Goal: Task Accomplishment & Management: Manage account settings

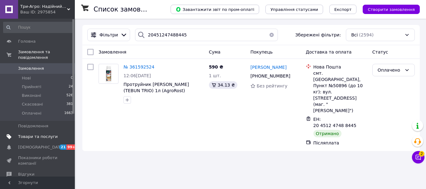
click at [34, 134] on span "Товари та послуги" at bounding box center [38, 137] width 40 height 6
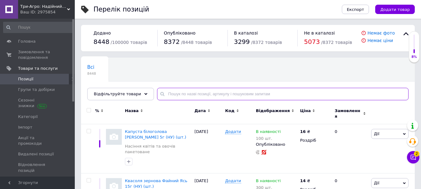
click at [192, 99] on input "text" at bounding box center [282, 94] width 251 height 12
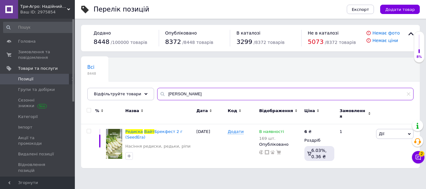
click at [240, 95] on input "[PERSON_NAME]" at bounding box center [285, 94] width 256 height 12
click at [194, 94] on input "редиск" at bounding box center [285, 94] width 256 height 12
type input "р"
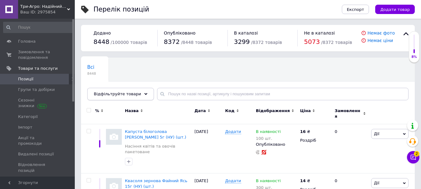
click at [111, 94] on span "Відфільтруйте товари" at bounding box center [117, 94] width 47 height 5
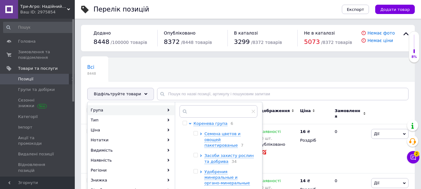
click at [195, 134] on input "checkbox" at bounding box center [195, 133] width 4 height 4
checkbox input "true"
click at [200, 134] on icon at bounding box center [201, 134] width 2 height 2
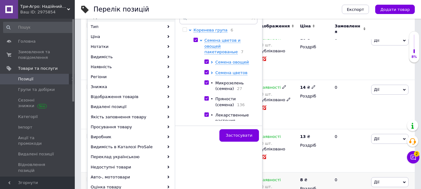
scroll to position [156, 0]
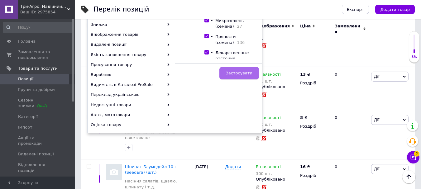
click at [236, 74] on span "Застосувати" at bounding box center [239, 73] width 26 height 5
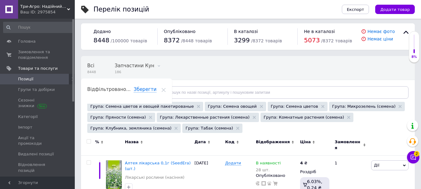
scroll to position [95, 0]
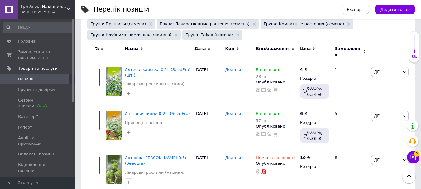
click at [308, 49] on span "Ціна" at bounding box center [305, 49] width 11 height 6
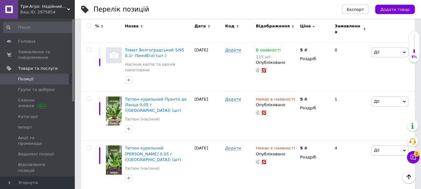
scroll to position [810, 0]
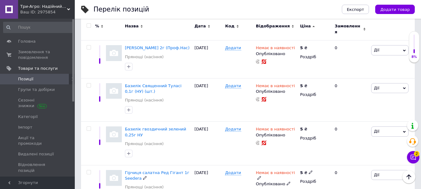
scroll to position [825, 0]
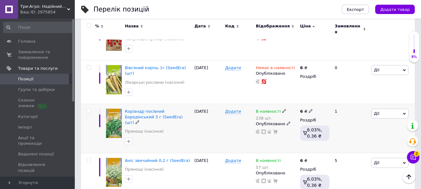
scroll to position [253, 0]
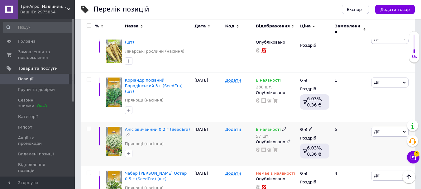
click at [130, 133] on use at bounding box center [127, 134] width 3 height 3
click at [191, 137] on div "Аніс звичайний 0,2 г (SeedEra) Прянощі (насіння)" at bounding box center [157, 144] width 69 height 44
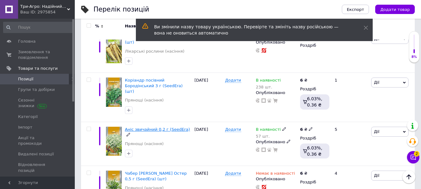
click at [147, 127] on span "Аніс звичайний 0,2 г (SeedEra)" at bounding box center [157, 129] width 65 height 5
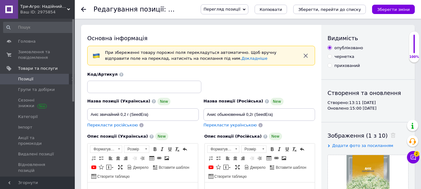
click at [79, 8] on div "Редагування позиції: Аніс звичайний 0,2 г (SeedEra) Перегляд позиції Зберегти т…" at bounding box center [248, 9] width 346 height 19
click at [83, 9] on use at bounding box center [83, 9] width 5 height 5
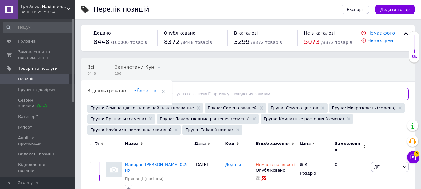
click at [223, 93] on input "text" at bounding box center [282, 94] width 251 height 12
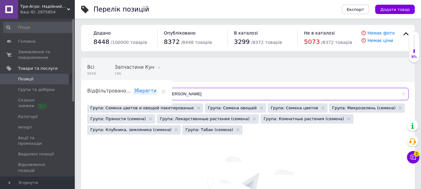
type input "[PERSON_NAME]"
click at [141, 94] on div "Відфільтруйте товари" at bounding box center [120, 94] width 67 height 12
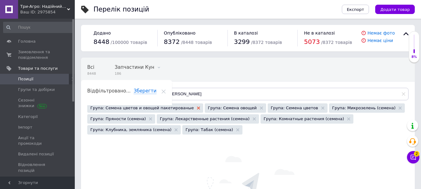
click at [197, 109] on use at bounding box center [198, 108] width 3 height 3
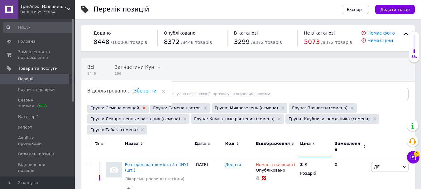
click at [142, 108] on use at bounding box center [143, 108] width 3 height 3
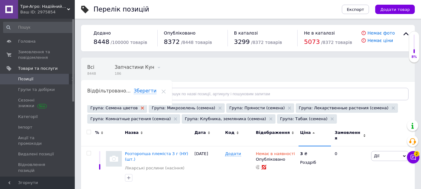
click at [141, 108] on use at bounding box center [142, 108] width 3 height 3
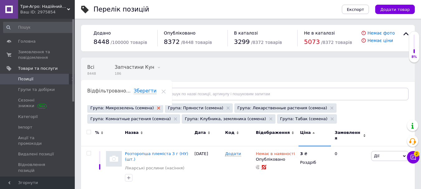
click at [157, 109] on use at bounding box center [158, 108] width 3 height 3
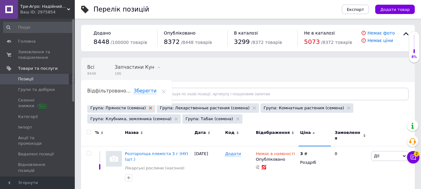
click at [149, 107] on use at bounding box center [150, 108] width 3 height 3
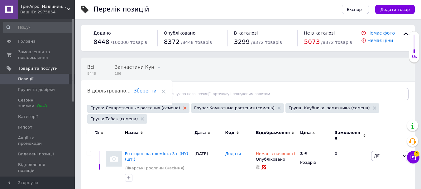
click at [183, 107] on use at bounding box center [184, 108] width 3 height 3
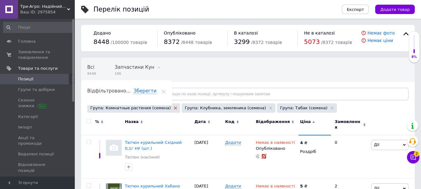
click at [174, 108] on use at bounding box center [175, 108] width 3 height 3
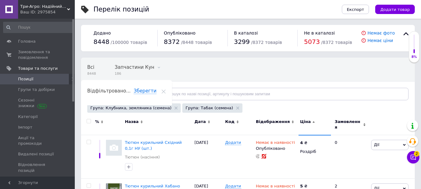
click at [174, 108] on use at bounding box center [175, 108] width 3 height 3
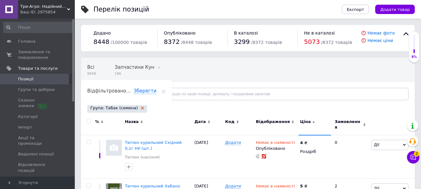
click at [141, 108] on icon at bounding box center [142, 108] width 3 height 3
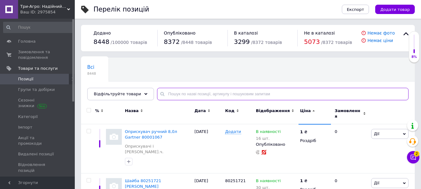
click at [204, 94] on input "text" at bounding box center [282, 94] width 251 height 12
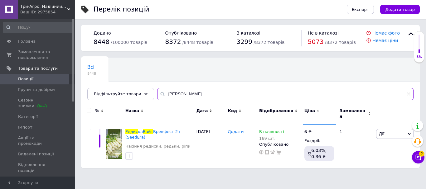
click at [261, 97] on input "[PERSON_NAME]" at bounding box center [285, 94] width 256 height 12
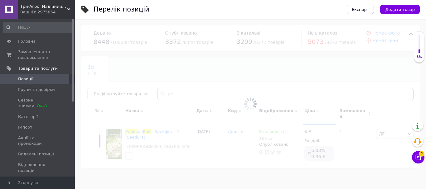
type input "р"
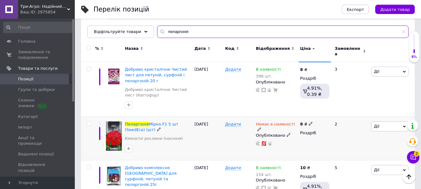
scroll to position [93, 0]
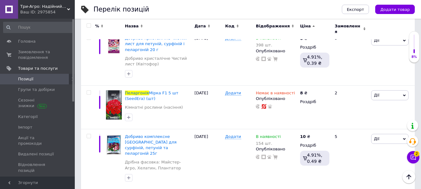
type input "пеларгонія"
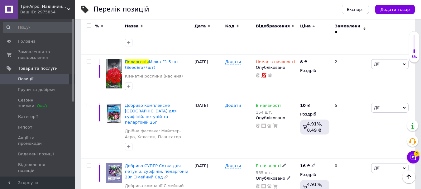
scroll to position [0, 0]
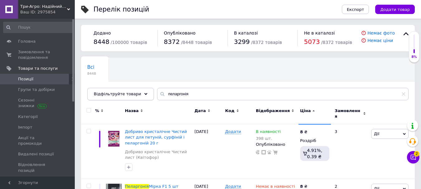
click at [136, 94] on div "Відфільтруйте товари" at bounding box center [120, 94] width 67 height 12
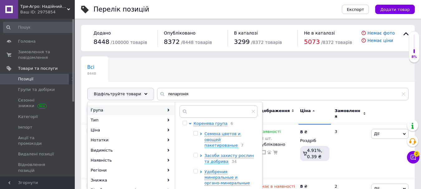
click at [195, 134] on input "checkbox" at bounding box center [195, 133] width 4 height 4
checkbox input "true"
click at [201, 133] on icon at bounding box center [201, 134] width 2 height 2
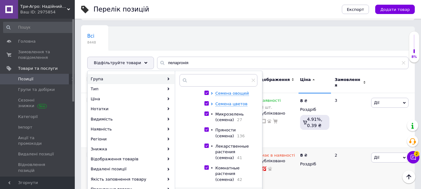
scroll to position [93, 0]
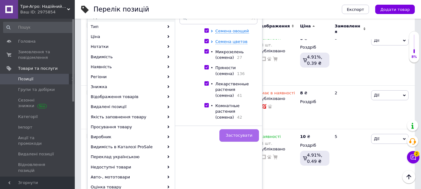
click at [248, 135] on span "Застосувати" at bounding box center [239, 135] width 26 height 5
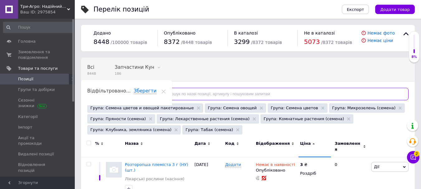
click at [229, 97] on input "text" at bounding box center [282, 94] width 251 height 12
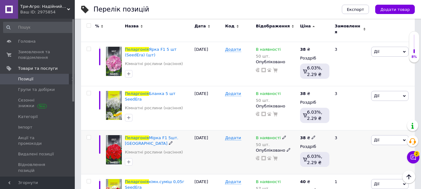
scroll to position [16, 0]
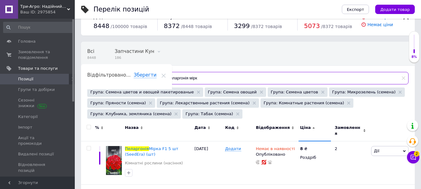
type input "пеларгонія мірка"
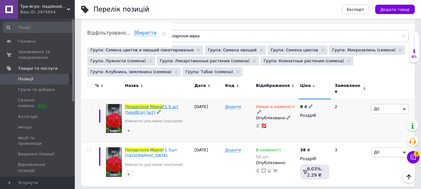
click at [134, 104] on span "Пеларгонія" at bounding box center [137, 106] width 24 height 5
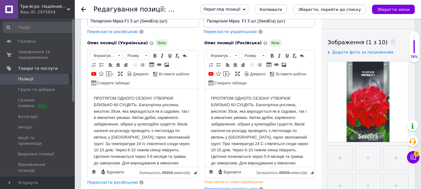
scroll to position [62, 0]
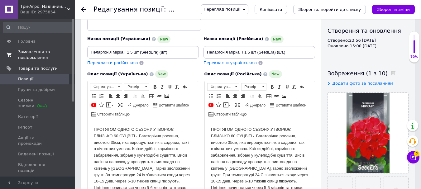
click at [34, 54] on span "Замовлення та повідомлення" at bounding box center [38, 54] width 40 height 11
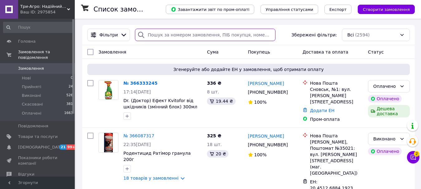
click at [168, 36] on input "search" at bounding box center [205, 35] width 141 height 12
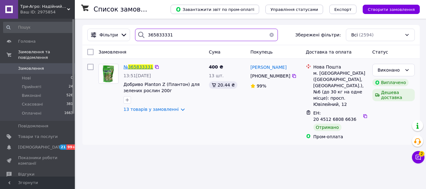
type input "365833331"
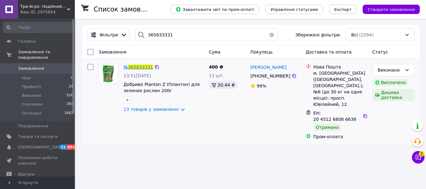
click at [141, 67] on span "365833331" at bounding box center [140, 66] width 25 height 5
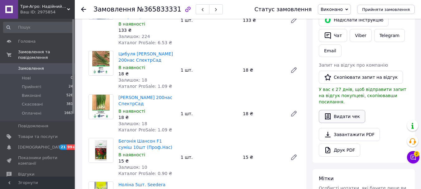
scroll to position [93, 0]
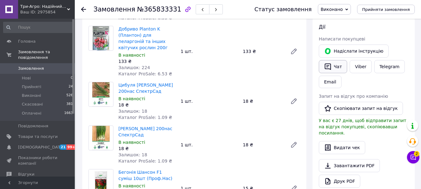
click at [328, 70] on button "Чат" at bounding box center [333, 66] width 28 height 13
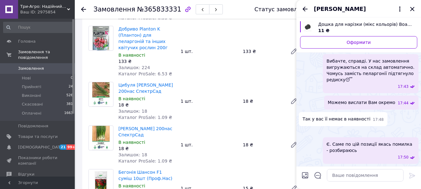
scroll to position [594, 0]
click at [306, 174] on input "Завантажити файли" at bounding box center [304, 175] width 7 height 7
